Goal: Information Seeking & Learning: Learn about a topic

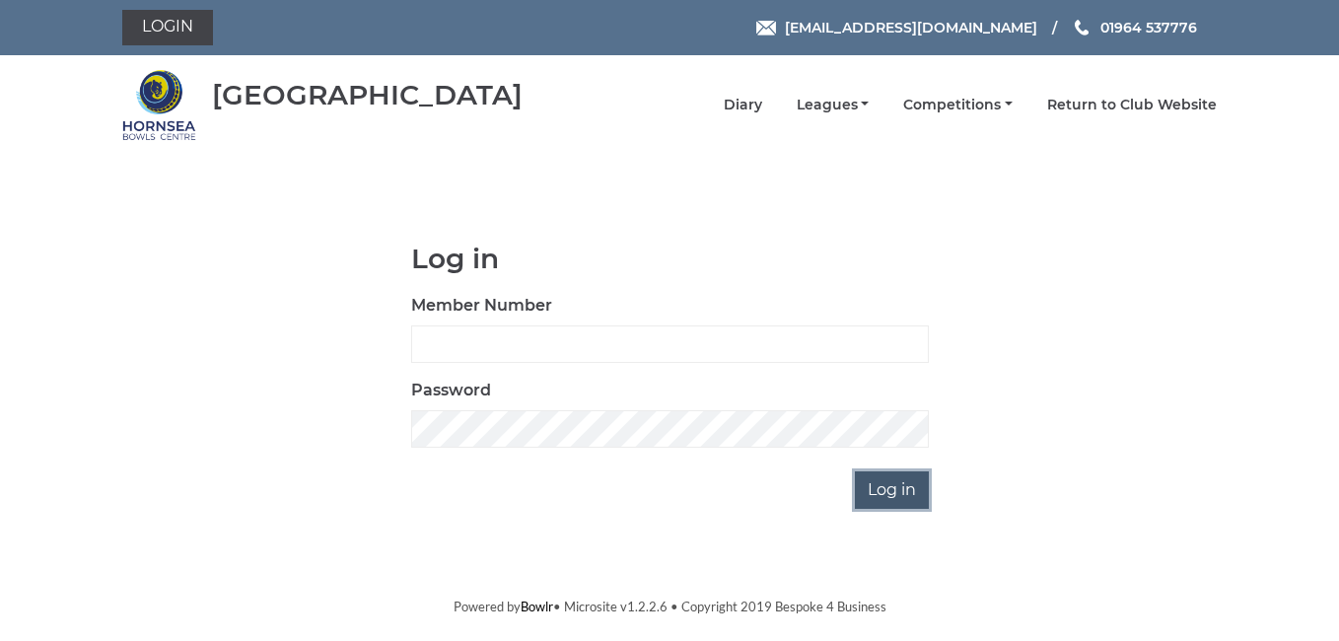
click at [875, 481] on input "Log in" at bounding box center [892, 489] width 74 height 37
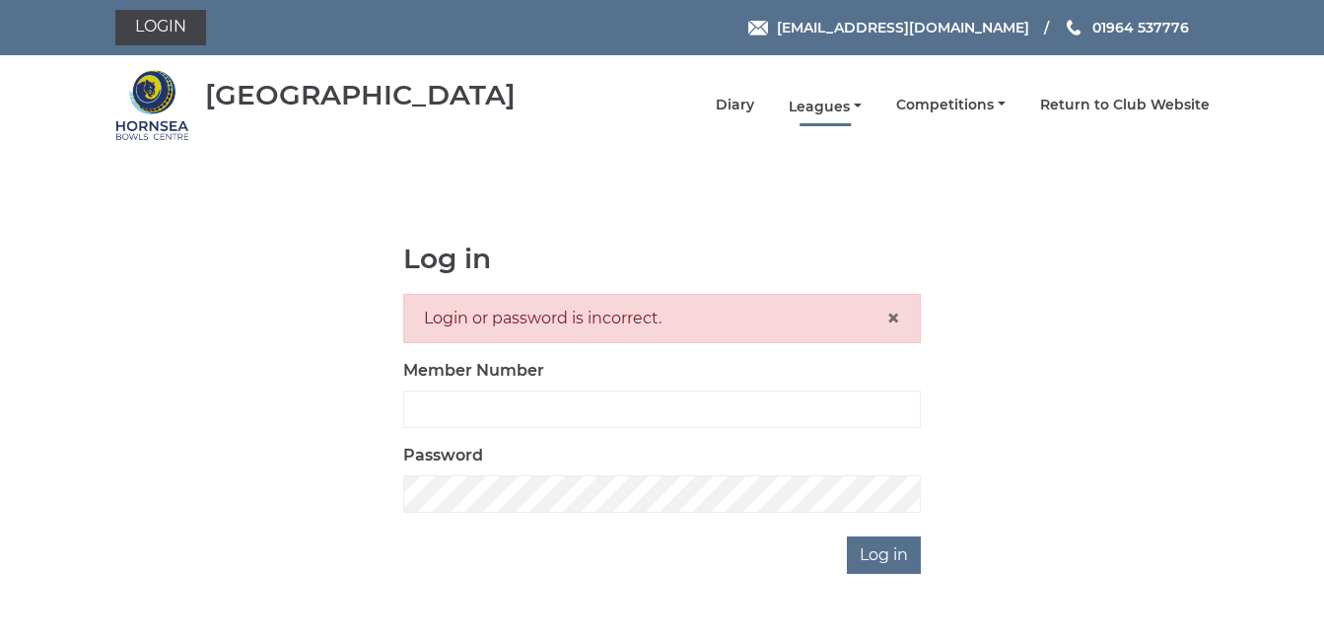
click at [818, 114] on link "Leagues" at bounding box center [825, 107] width 73 height 19
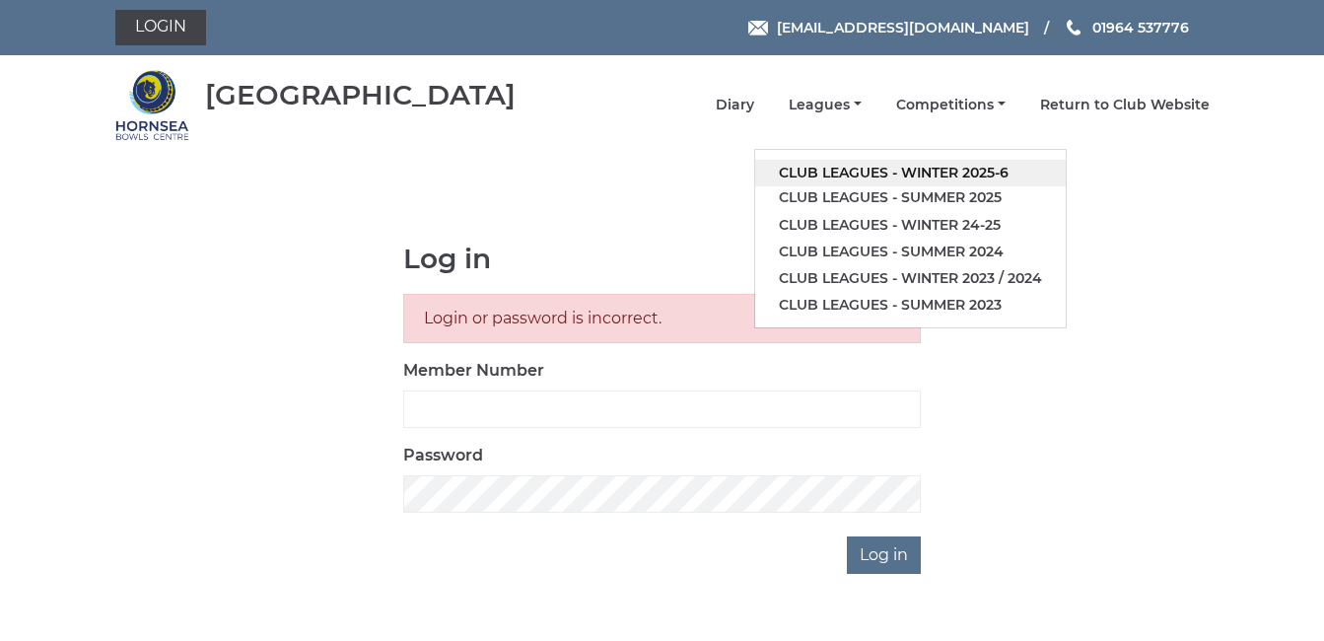
click at [947, 175] on link "Club leagues - Winter 2025-6" at bounding box center [910, 173] width 311 height 27
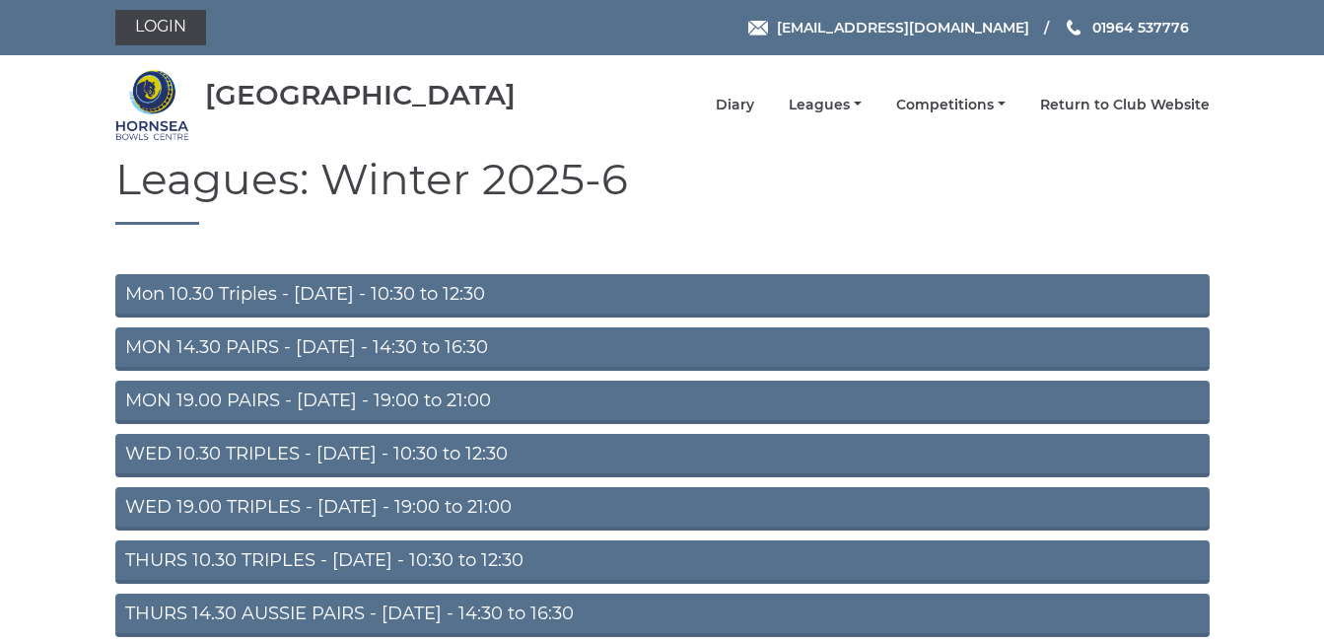
click at [202, 290] on link "Mon 10.30 Triples - Monday - 10:30 to 12:30" at bounding box center [662, 295] width 1094 height 43
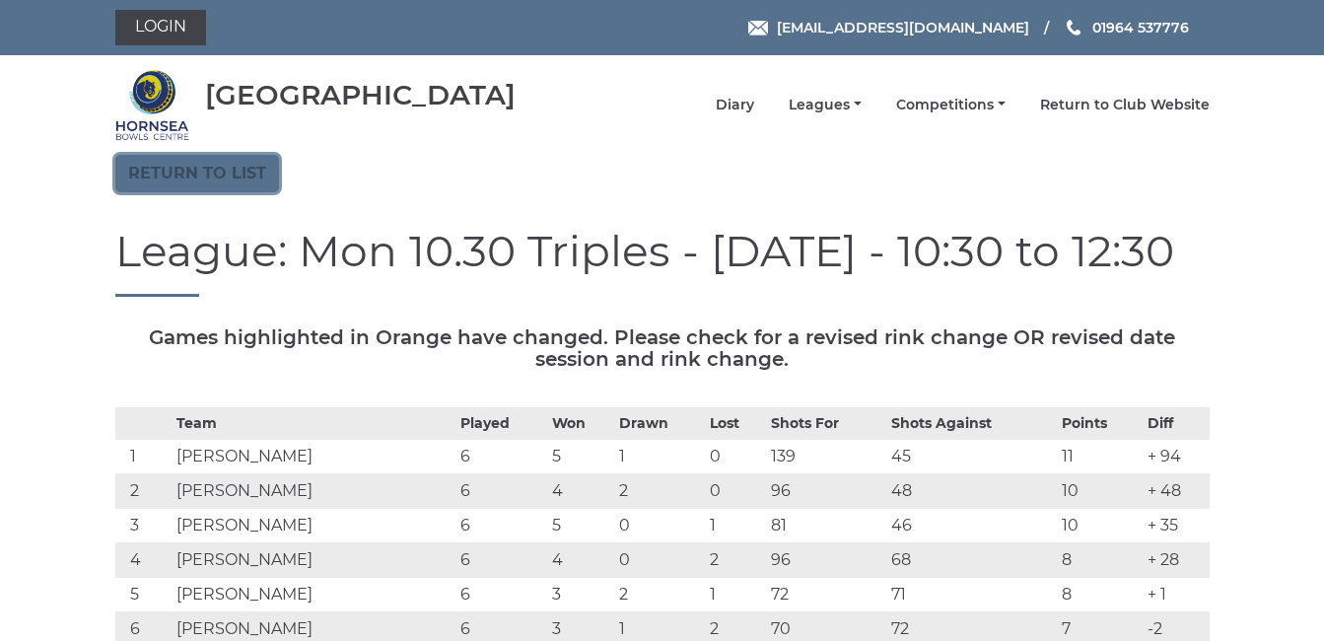
click at [156, 175] on link "Return to list" at bounding box center [197, 173] width 164 height 37
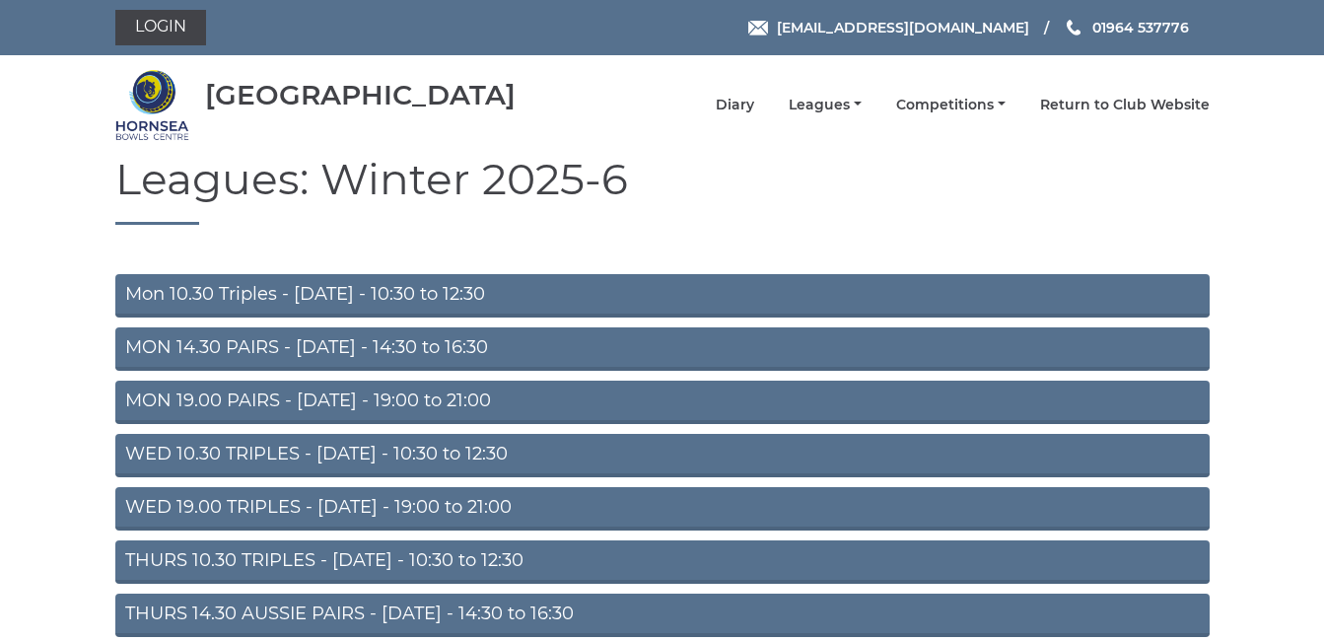
click at [222, 455] on link "WED 10.30 TRIPLES - [DATE] - 10:30 to 12:30" at bounding box center [662, 455] width 1094 height 43
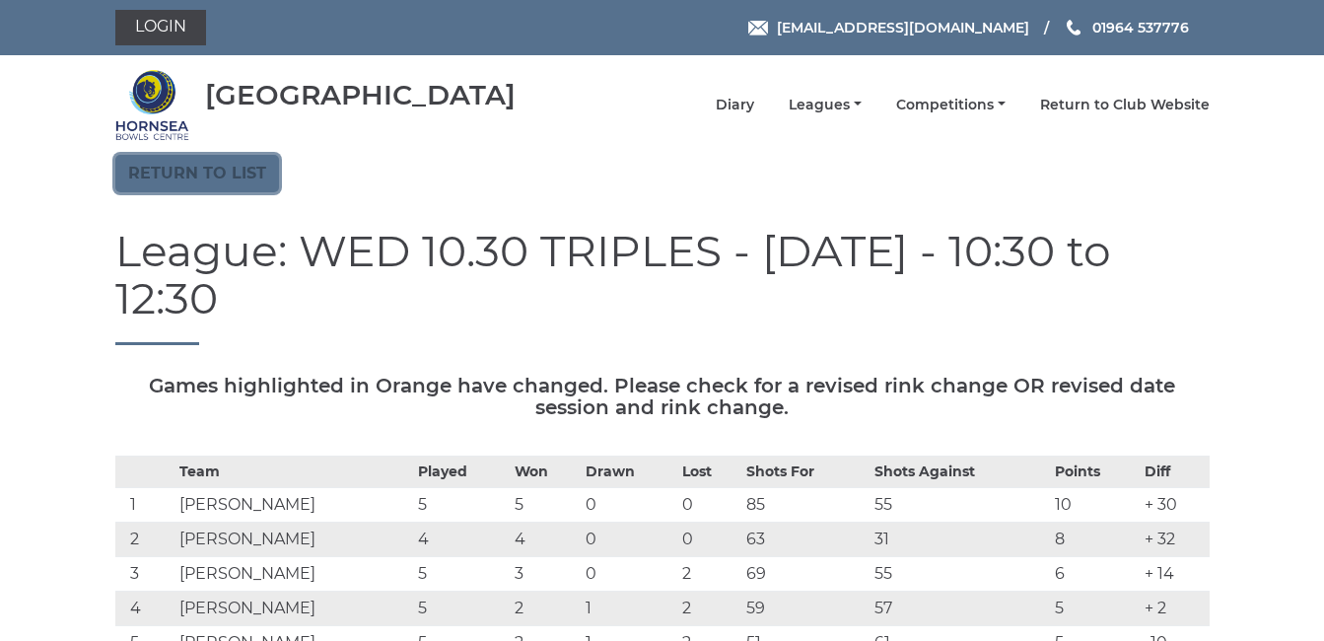
click at [167, 172] on link "Return to list" at bounding box center [197, 173] width 164 height 37
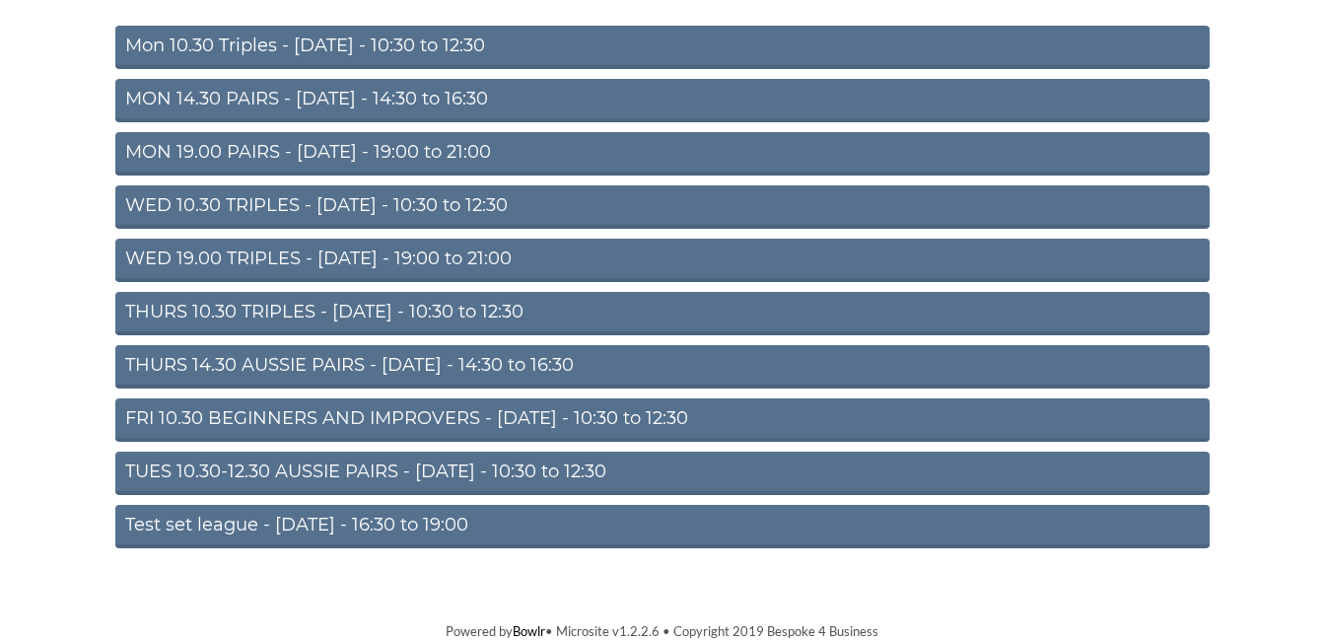
scroll to position [249, 0]
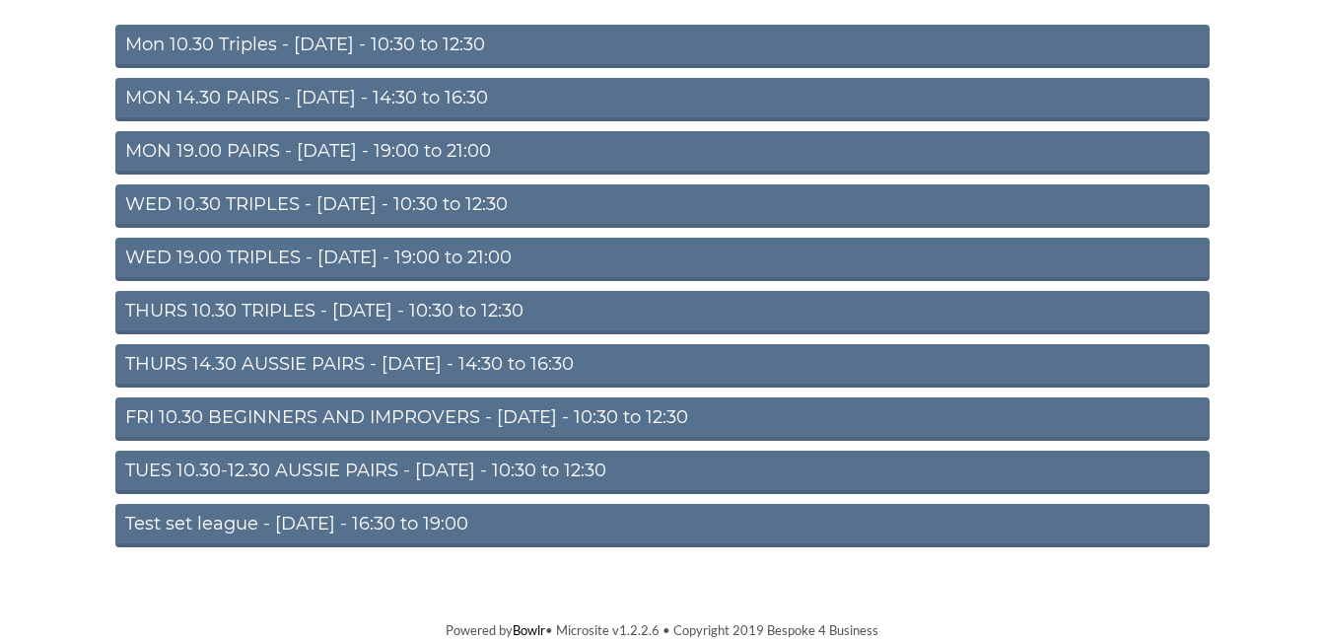
click at [302, 361] on link "THURS 14.30 AUSSIE PAIRS - [DATE] - 14:30 to 16:30" at bounding box center [662, 365] width 1094 height 43
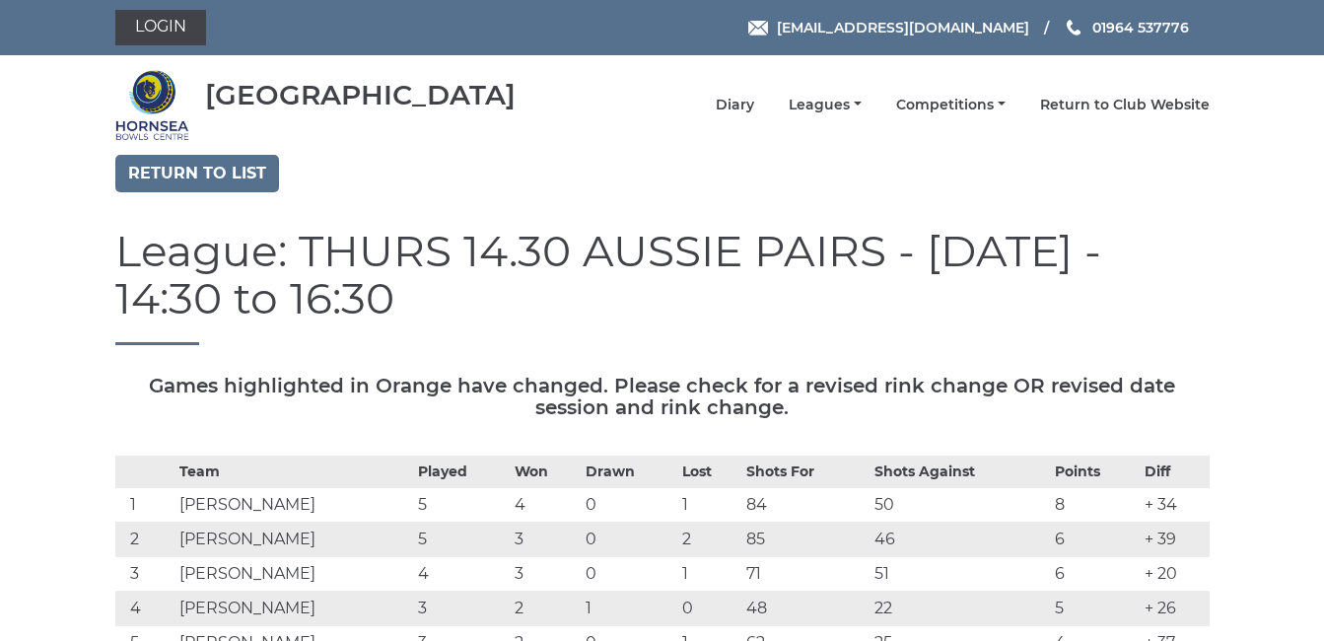
drag, startPoint x: 314, startPoint y: 408, endPoint x: 36, endPoint y: -72, distance: 554.7
click at [248, 168] on link "Return to list" at bounding box center [197, 173] width 164 height 37
